Goal: Navigation & Orientation: Find specific page/section

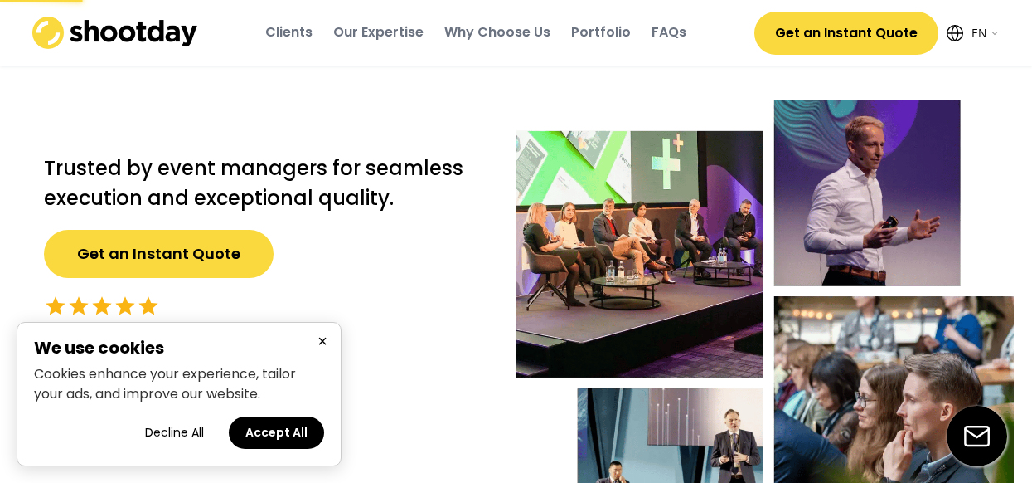
select select ""en""
click at [322, 340] on button "×" at bounding box center [323, 341] width 20 height 21
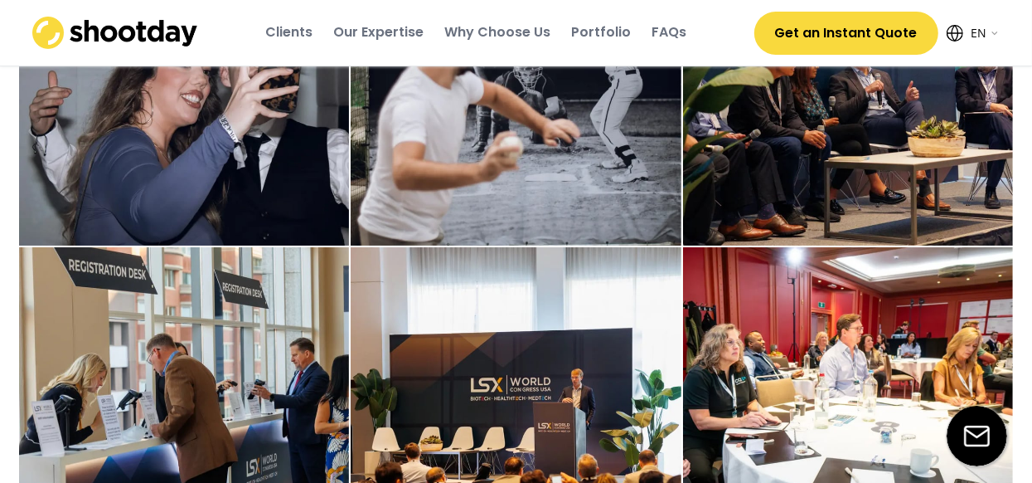
scroll to position [3399, 0]
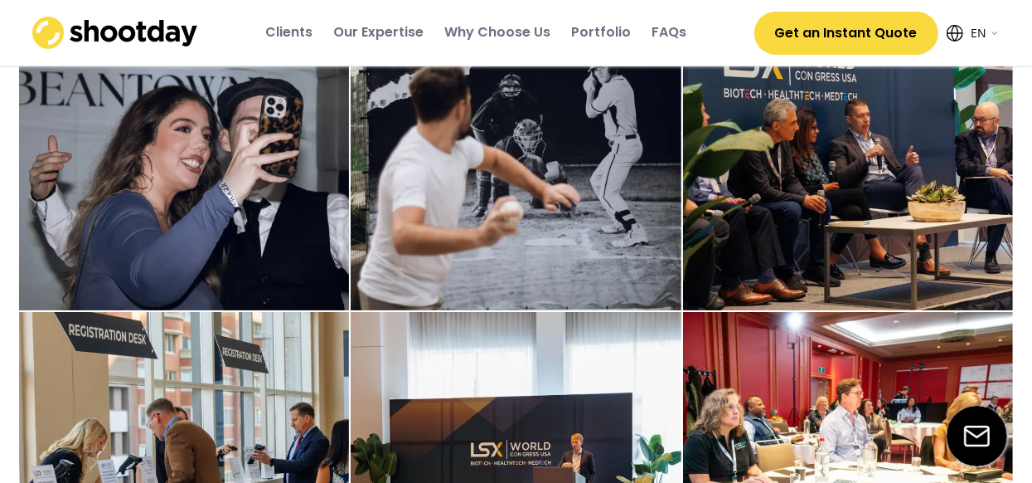
click at [313, 36] on div "Clients" at bounding box center [288, 32] width 47 height 18
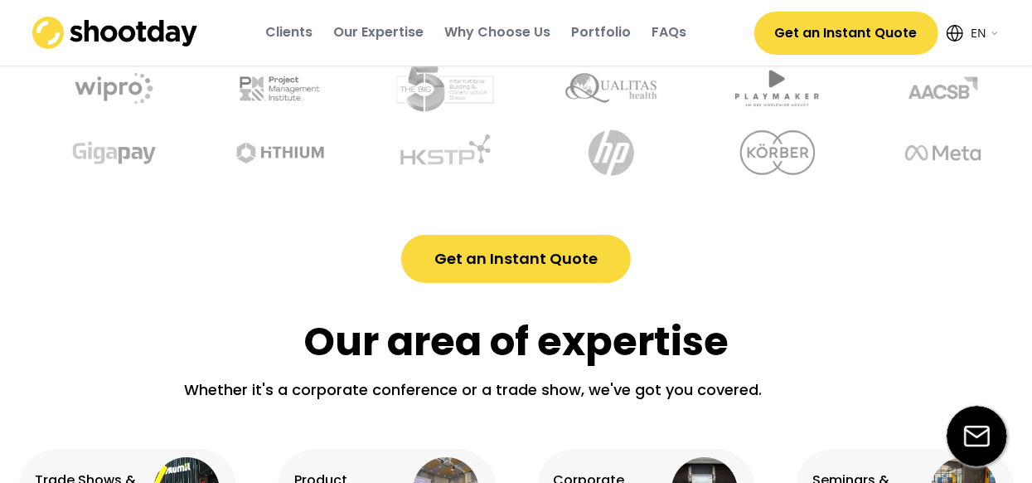
scroll to position [557, 0]
